Goal: Task Accomplishment & Management: Manage account settings

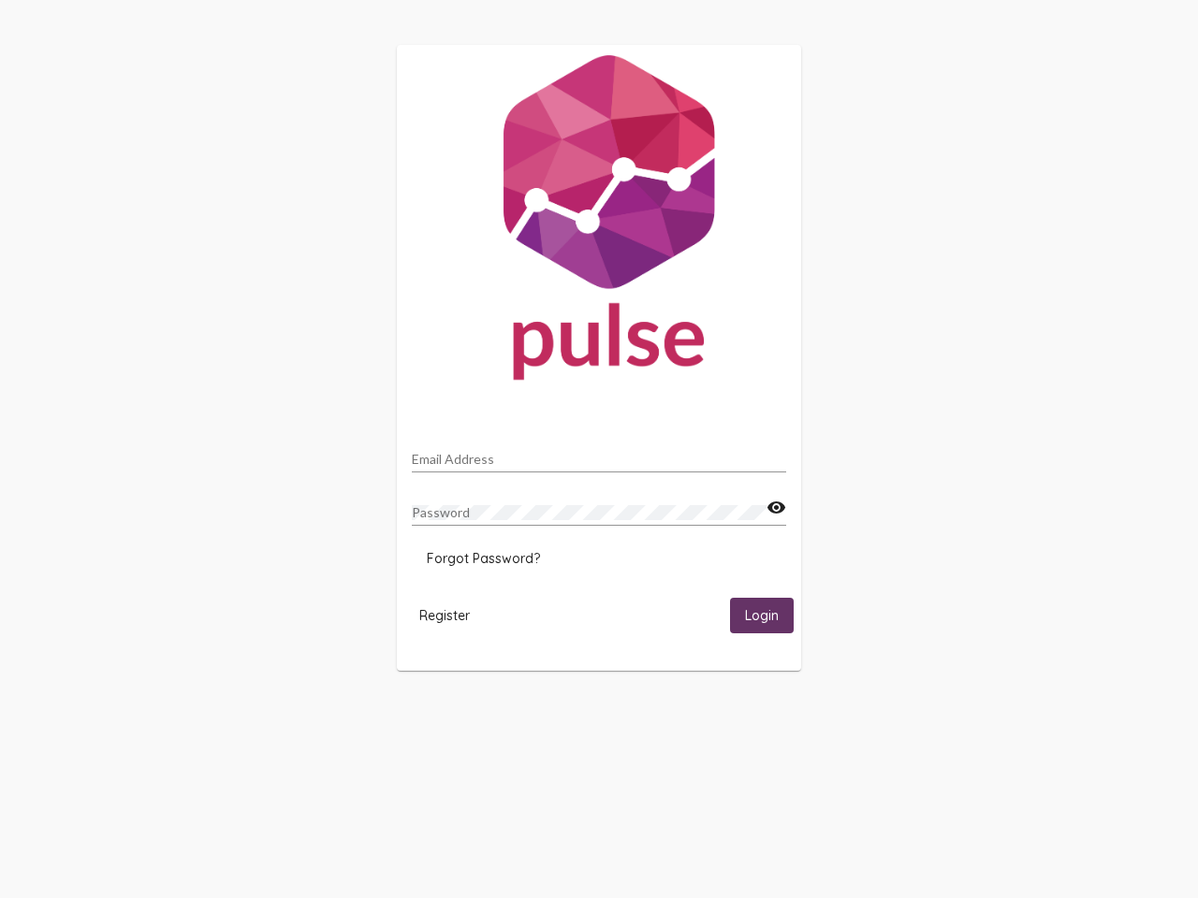
click at [599, 454] on input "Email Address" at bounding box center [599, 459] width 374 height 15
click at [776, 508] on mat-icon "visibility" at bounding box center [777, 508] width 20 height 22
click at [483, 559] on span "Forgot Password?" at bounding box center [483, 558] width 113 height 17
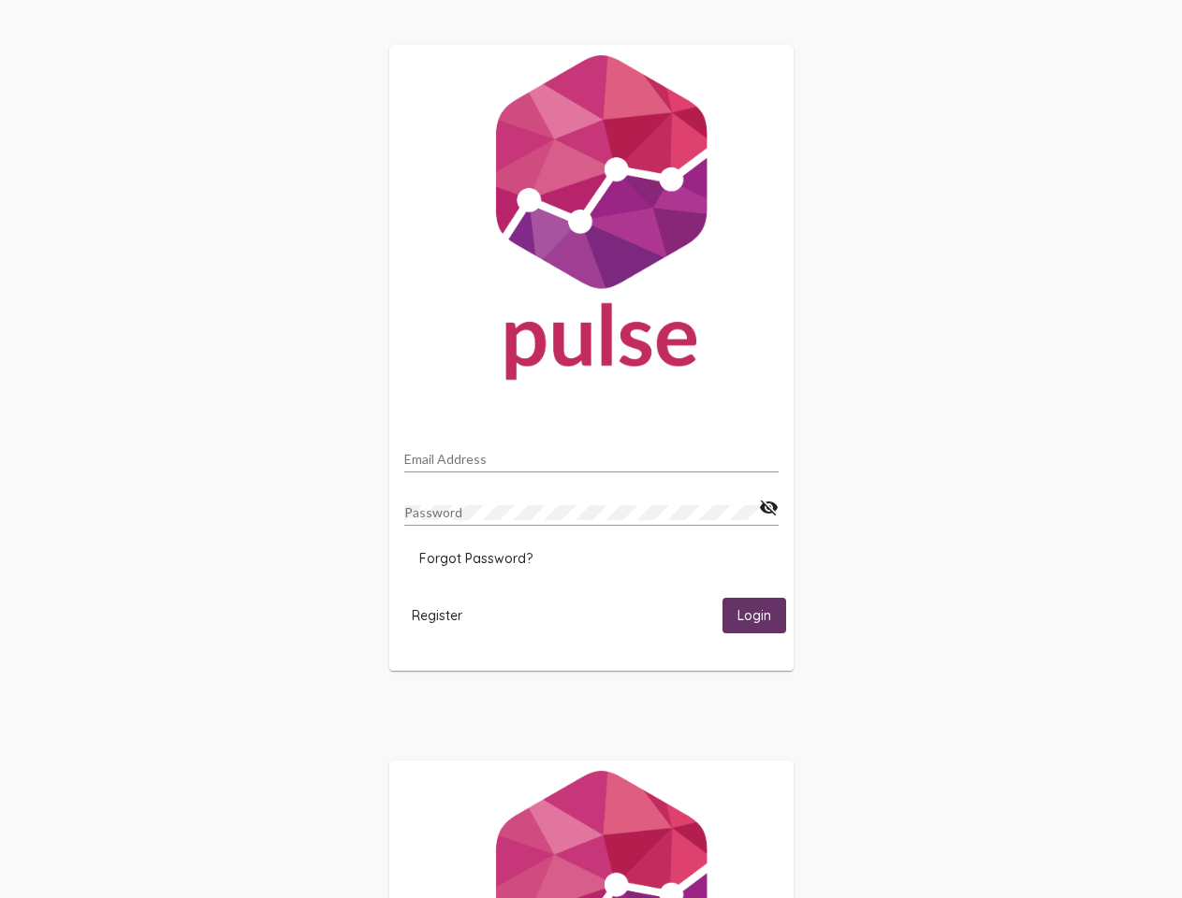
click at [445, 615] on span "Register" at bounding box center [437, 615] width 51 height 17
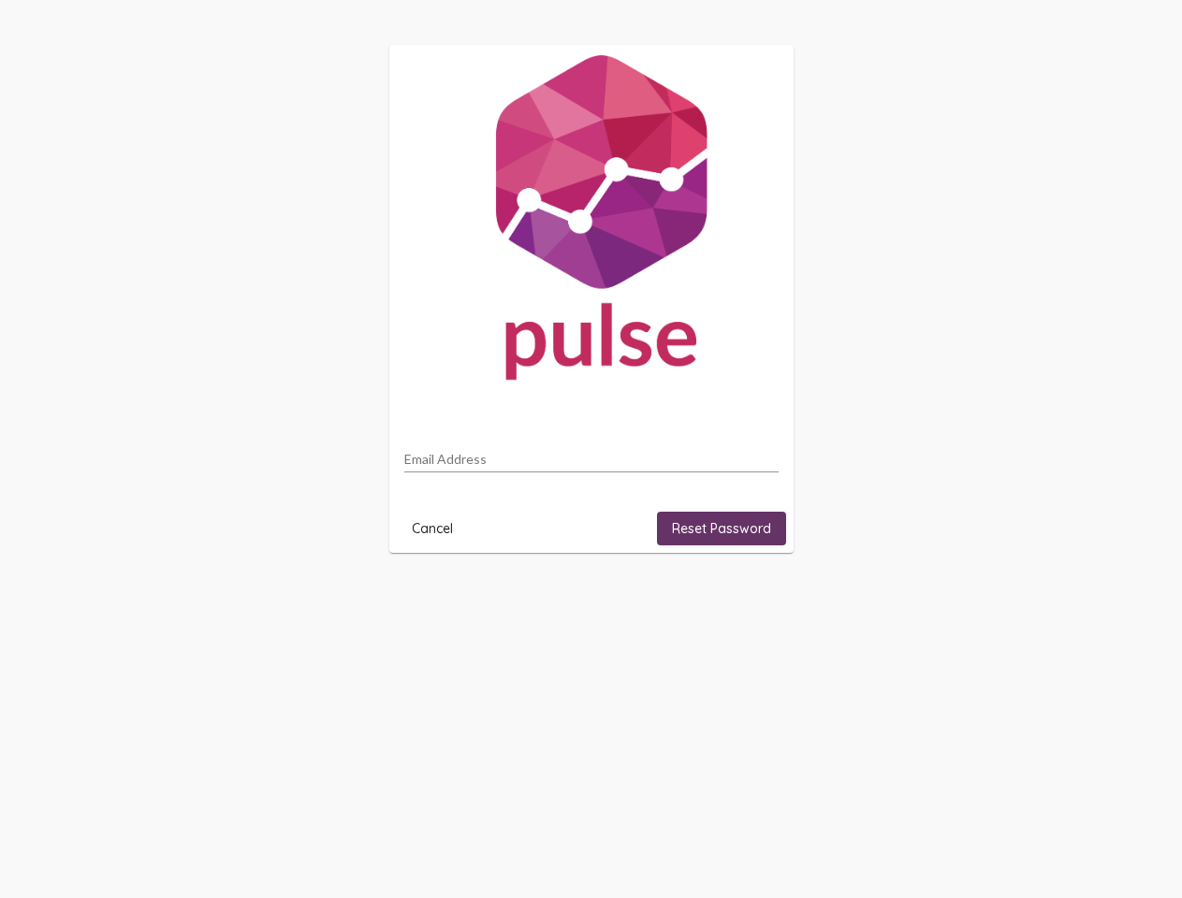
click at [762, 598] on html "Email Address Cancel Reset Password" at bounding box center [591, 299] width 1182 height 598
